Goal: Task Accomplishment & Management: Complete application form

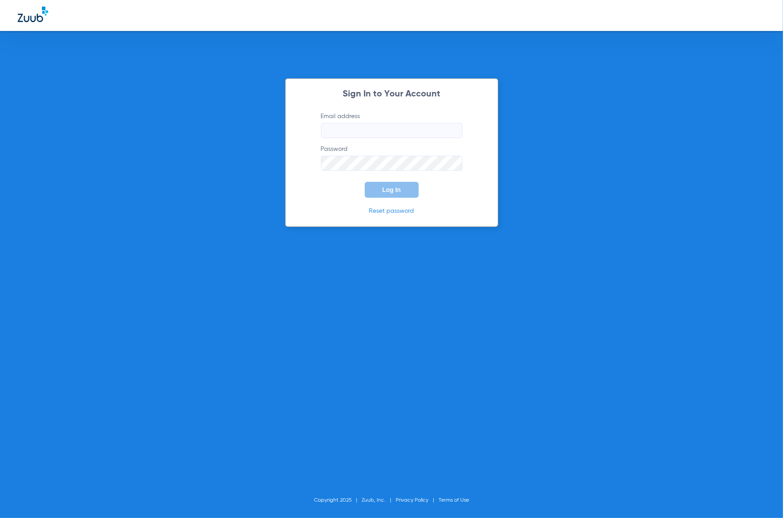
click at [347, 131] on input "Email address" at bounding box center [391, 130] width 141 height 15
click at [458, 133] on input "Email address" at bounding box center [391, 130] width 141 height 15
type input "[EMAIL_ADDRESS][DOMAIN_NAME]"
click at [453, 133] on keeper-lock "Open Keeper Popup" at bounding box center [452, 130] width 11 height 11
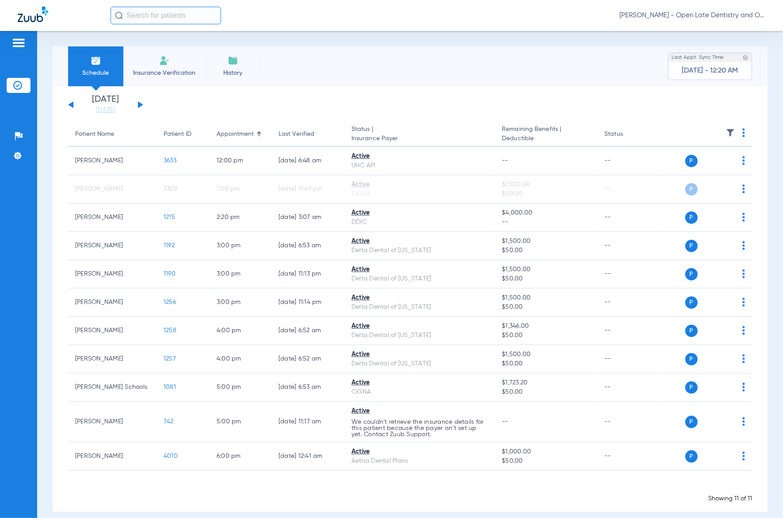
click at [148, 12] on input "text" at bounding box center [165, 16] width 110 height 18
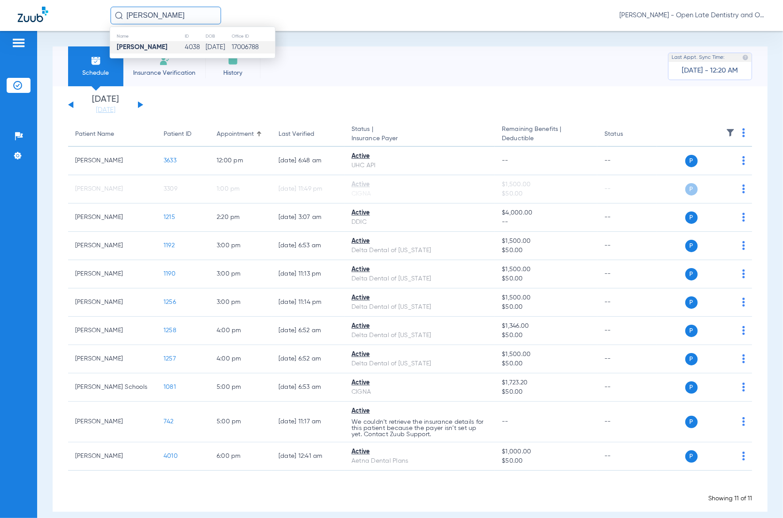
type input "[PERSON_NAME]"
click at [133, 45] on strong "[PERSON_NAME]" at bounding box center [142, 47] width 51 height 7
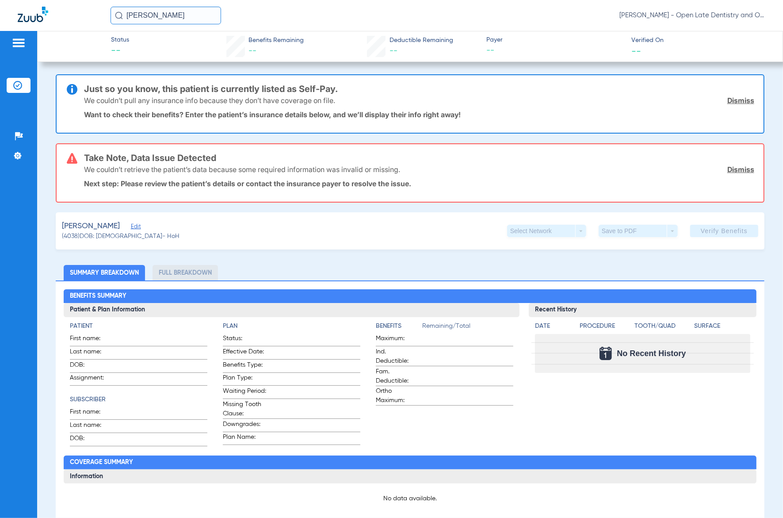
click at [133, 225] on span "Edit" at bounding box center [135, 227] width 8 height 8
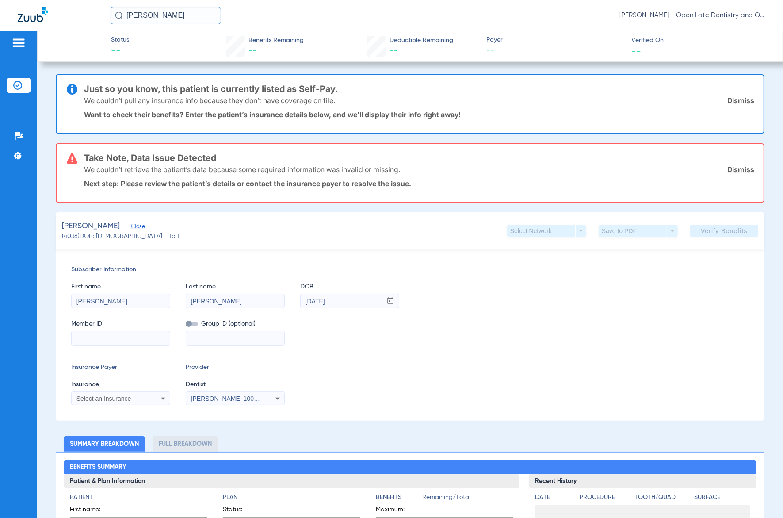
drag, startPoint x: 150, startPoint y: 350, endPoint x: 149, endPoint y: 345, distance: 4.9
click at [149, 349] on div "Subscriber Information First name [PERSON_NAME] Last name [PERSON_NAME] mm / dd…" at bounding box center [410, 334] width 708 height 171
click at [149, 344] on div at bounding box center [120, 338] width 99 height 15
paste input "509628456"
type input "509628456"
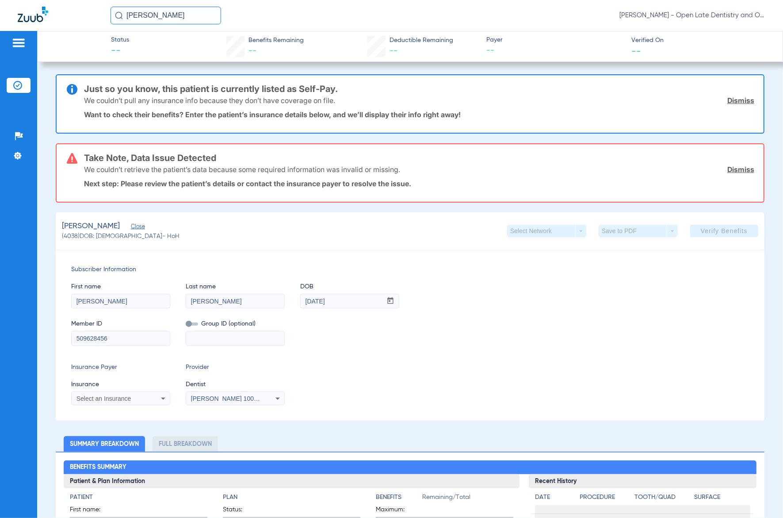
click at [161, 398] on icon at bounding box center [163, 398] width 11 height 11
type input "baylor"
click at [340, 377] on div at bounding box center [391, 259] width 783 height 518
click at [126, 393] on div "Select an Insurance" at bounding box center [121, 398] width 98 height 11
type input "baylor"
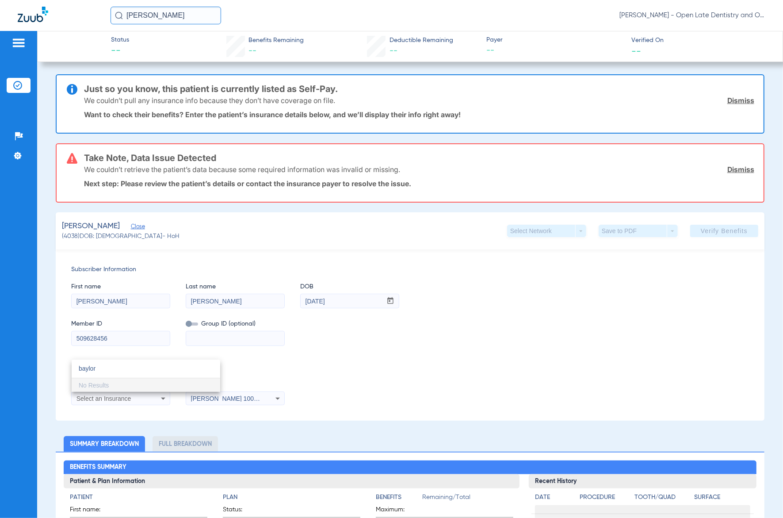
click at [314, 339] on div at bounding box center [391, 259] width 783 height 518
